Goal: Navigation & Orientation: Find specific page/section

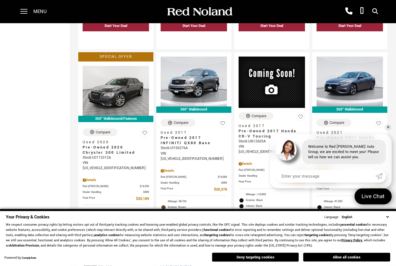
scroll to position [841, 0]
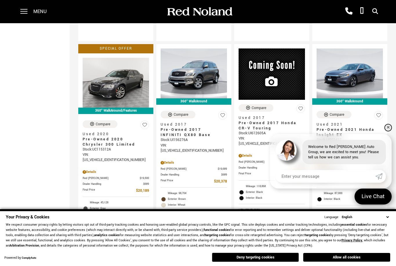
click at [387, 131] on link "✕" at bounding box center [388, 127] width 7 height 7
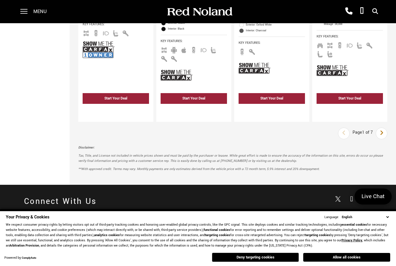
scroll to position [1280, 0]
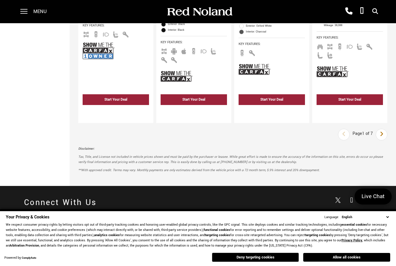
click at [384, 129] on link "Next" at bounding box center [382, 134] width 12 height 10
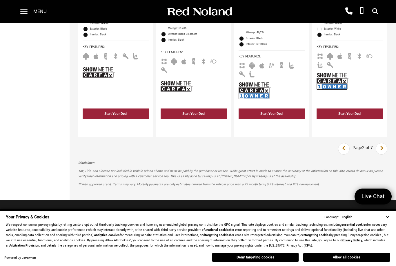
scroll to position [1268, 0]
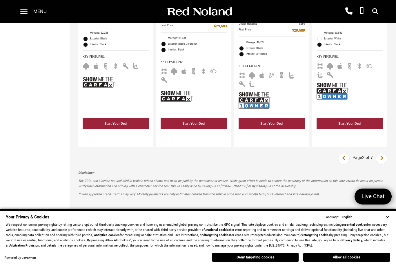
click at [385, 154] on link "Next" at bounding box center [382, 159] width 12 height 10
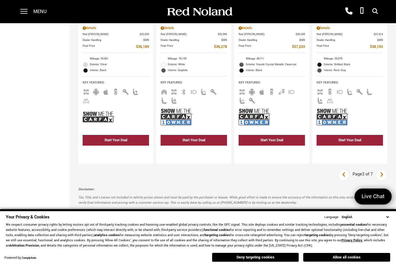
scroll to position [1297, 0]
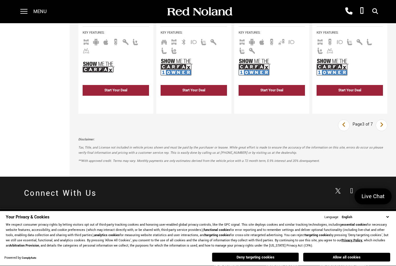
click at [385, 120] on link "Next" at bounding box center [382, 125] width 12 height 10
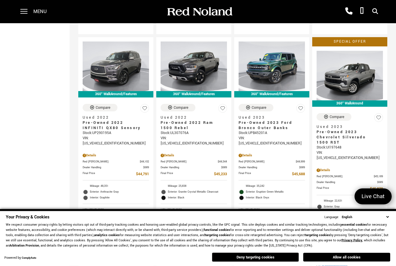
scroll to position [1265, 0]
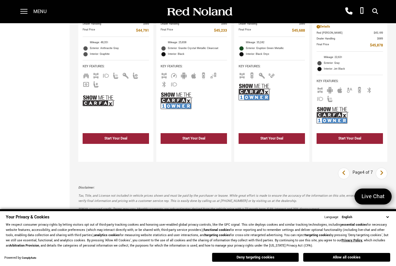
click at [386, 168] on link "Next" at bounding box center [382, 173] width 12 height 10
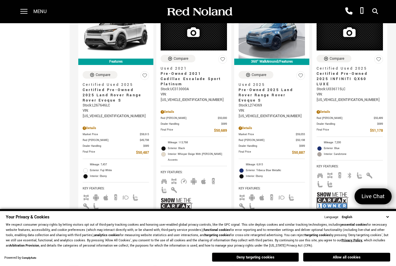
scroll to position [638, 0]
click at [25, 9] on span at bounding box center [23, 9] width 7 height 1
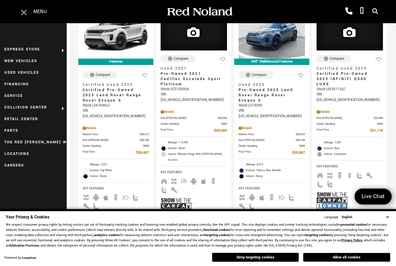
click at [22, 13] on span at bounding box center [23, 11] width 7 height 23
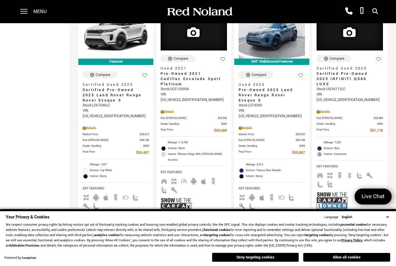
click at [20, 12] on div at bounding box center [21, 11] width 13 height 23
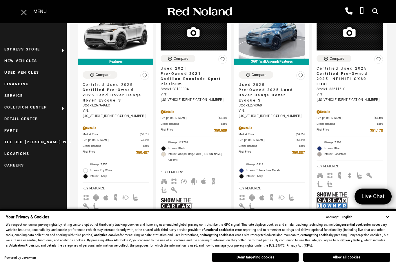
click at [13, 63] on link "New Vehicles" at bounding box center [33, 61] width 67 height 12
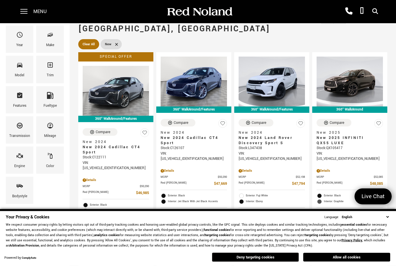
scroll to position [63, 0]
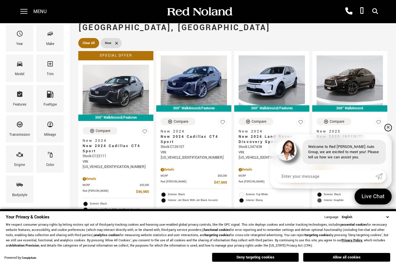
click at [391, 131] on link "✕" at bounding box center [388, 127] width 7 height 7
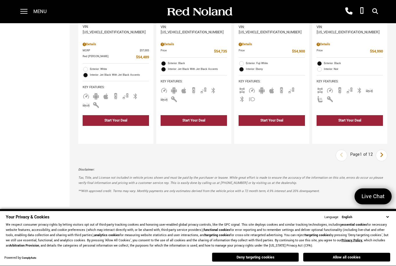
scroll to position [1078, 0]
